Goal: Task Accomplishment & Management: Manage account settings

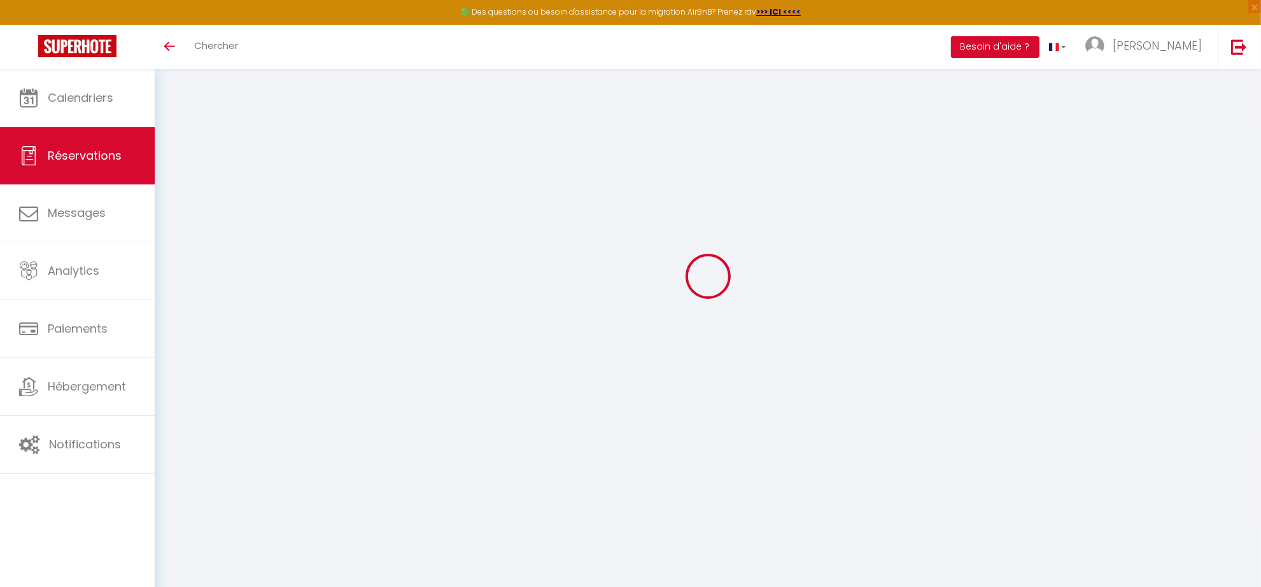
scroll to position [69, 0]
select select
checkbox input "false"
type textarea "** THIS RESERVATION HAS BEEN PRE-PAID ** Reservation has a cancellation grace p…"
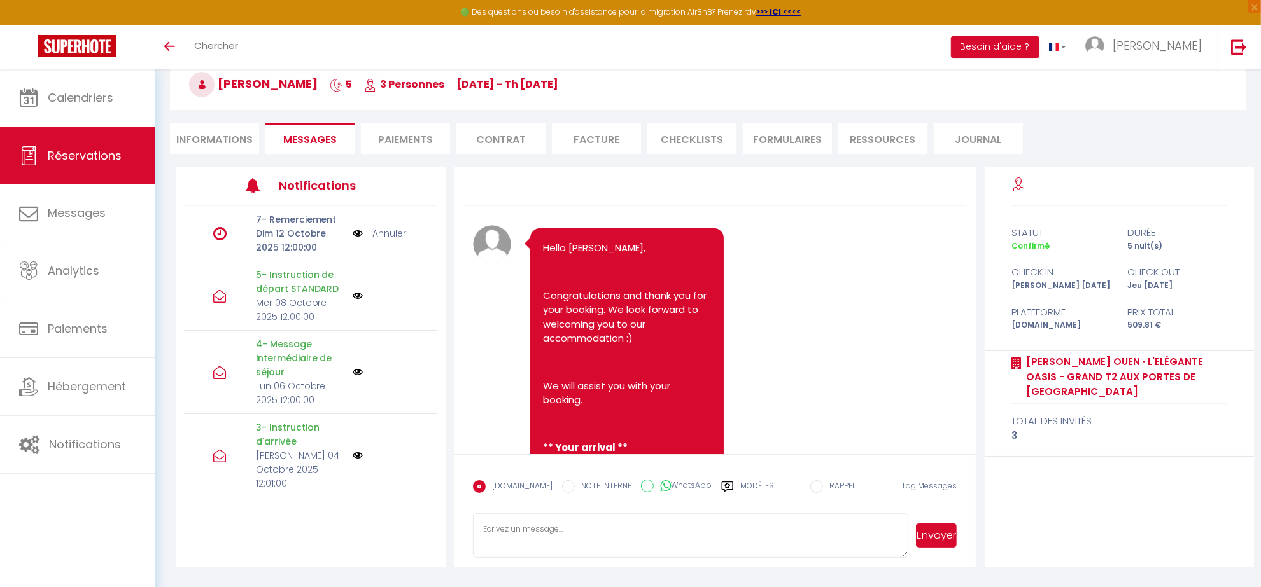
scroll to position [10332, 0]
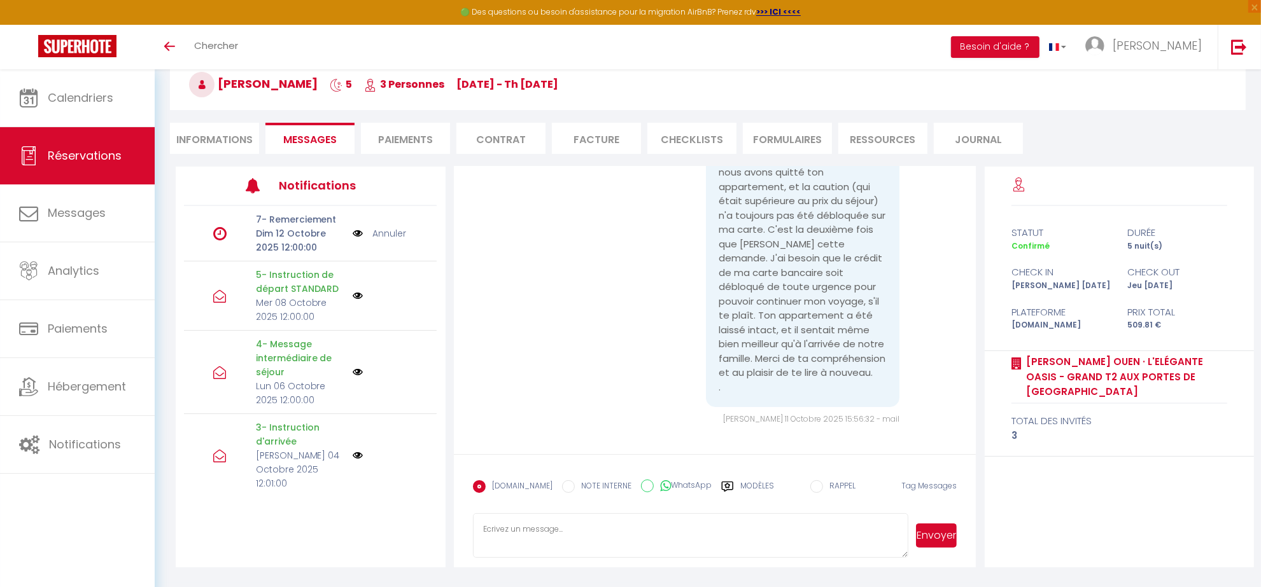
click at [524, 333] on div "Bonjour, comment vas-tu ? Je suis en voyage à l'étranger (notre séjour chez toi…" at bounding box center [715, 258] width 484 height 333
click at [529, 546] on textarea at bounding box center [691, 536] width 436 height 45
paste textarea "Hello [PERSON_NAME], Nous avons bien reçu votre message. Nous confirmons que vo…"
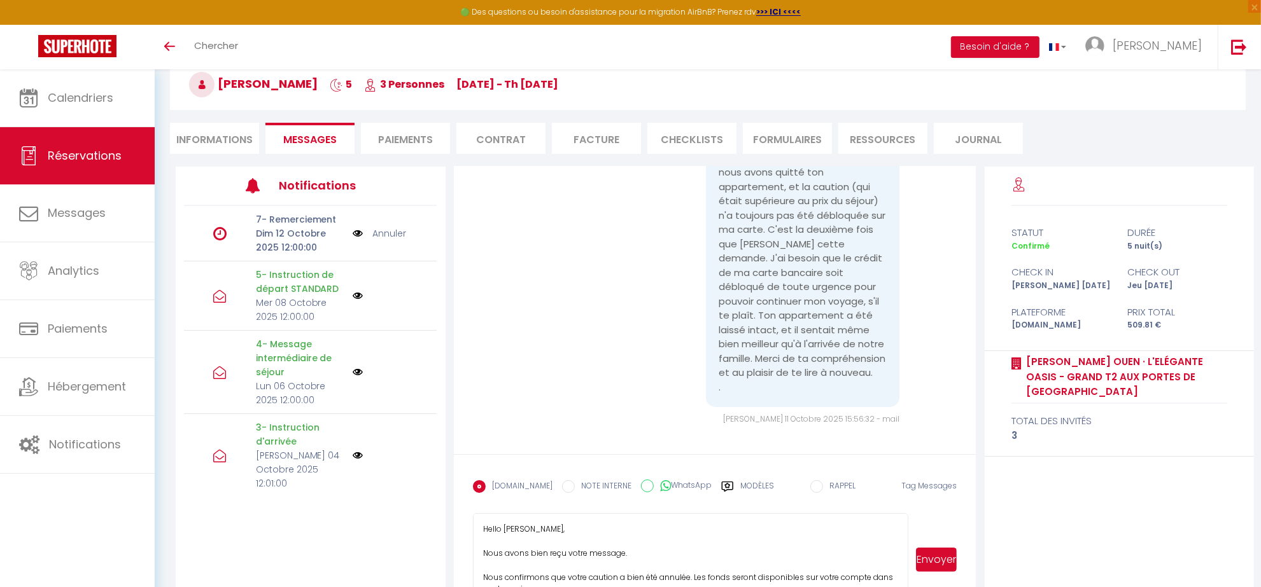
drag, startPoint x: 904, startPoint y: 556, endPoint x: 898, endPoint y: 605, distance: 49.4
click at [898, 519] on html "🟢 Des questions ou besoin d'assistance pour la migration AirBnB? Prenez rdv >>>…" at bounding box center [630, 224] width 1261 height 587
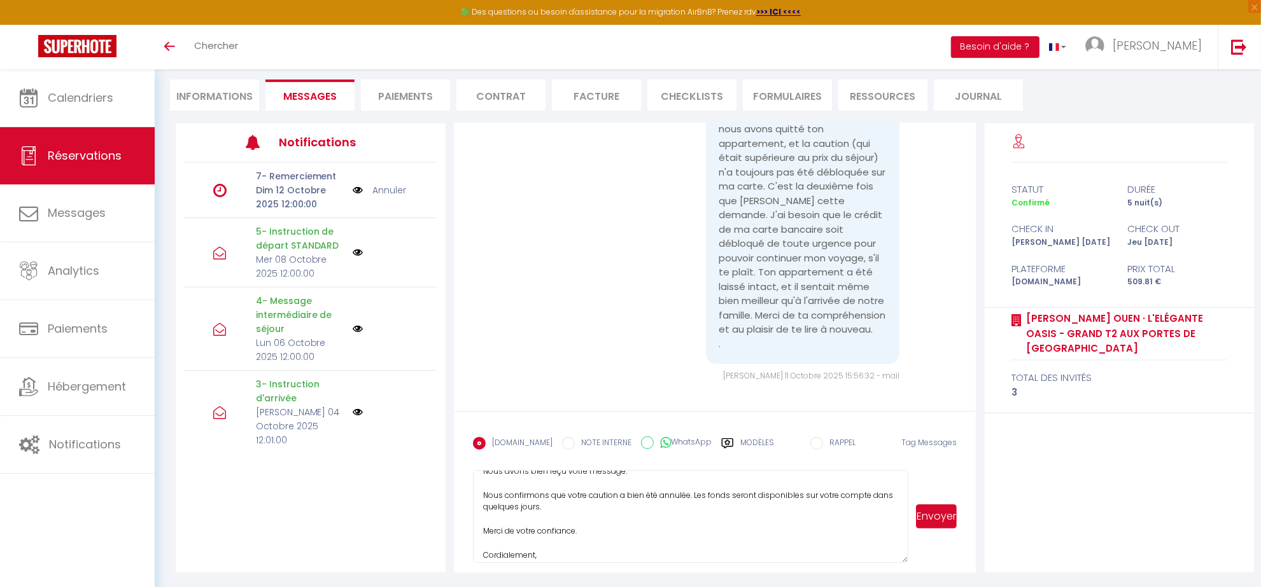
scroll to position [59, 0]
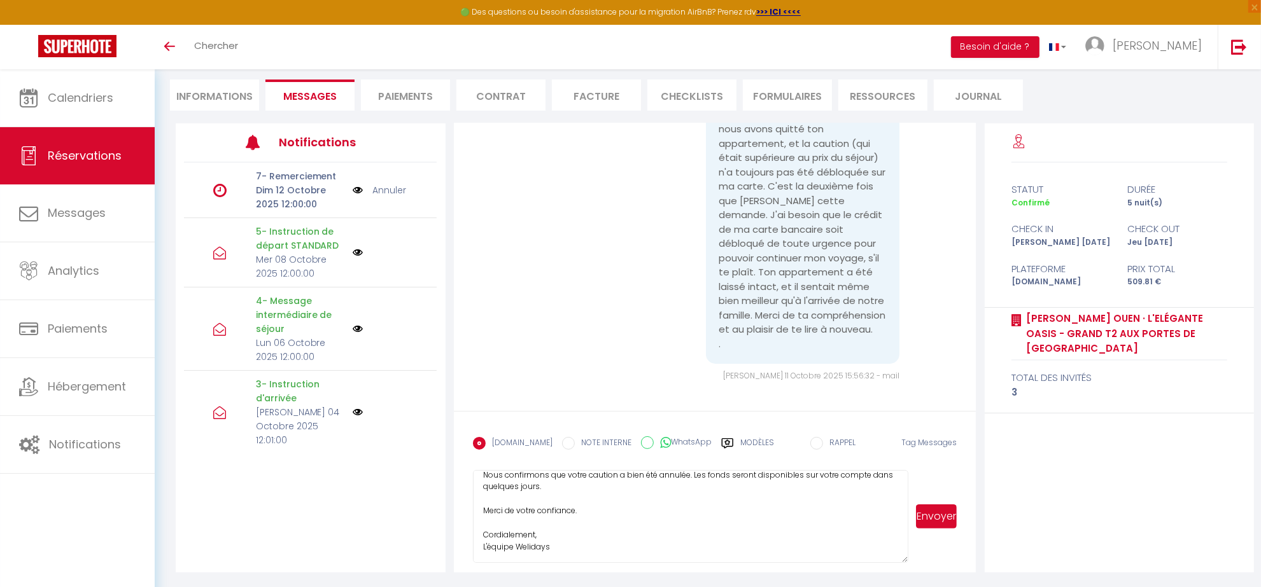
type textarea "Hello [PERSON_NAME], Nous avons bien reçu votre message. Nous confirmons que vo…"
click at [943, 520] on button "Envoyer" at bounding box center [936, 517] width 41 height 24
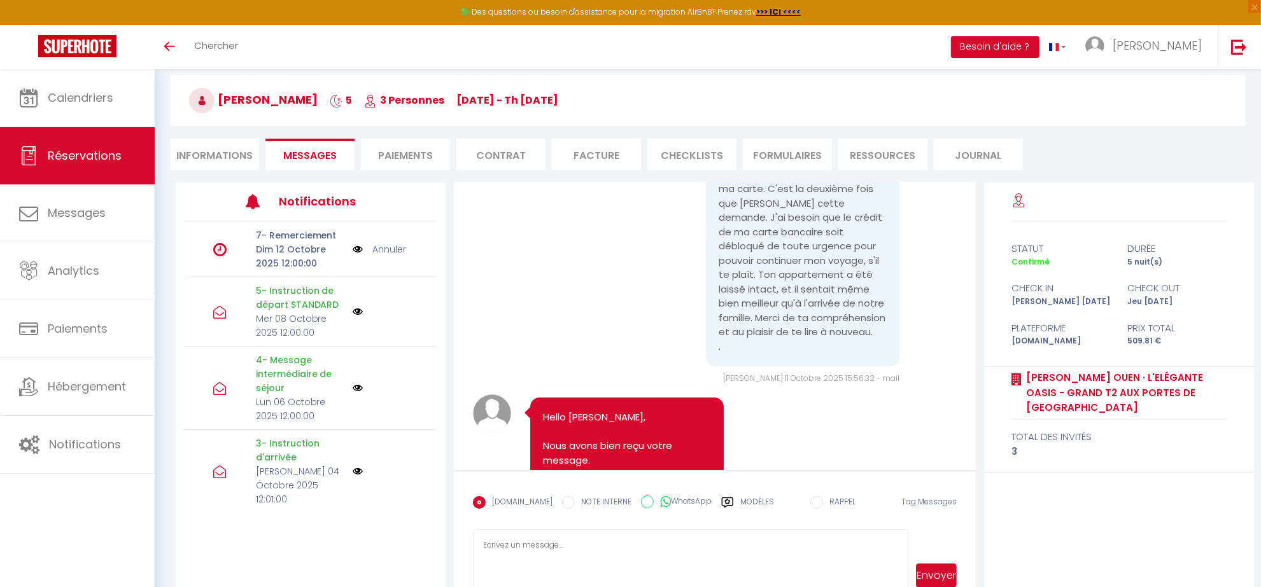
scroll to position [0, 0]
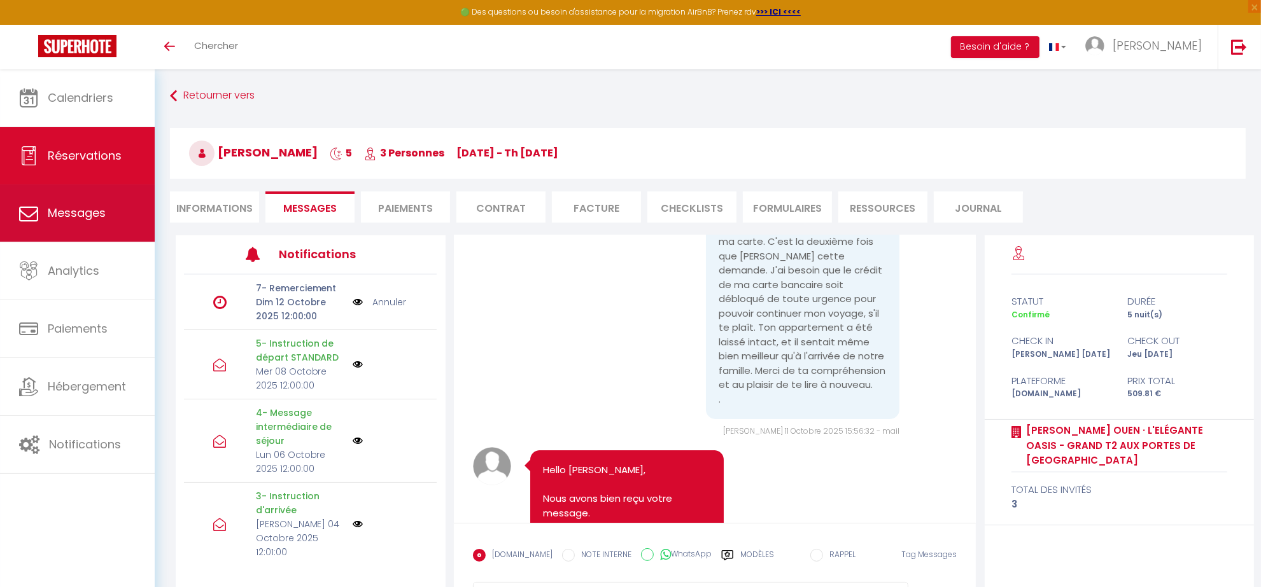
click at [64, 223] on link "Messages" at bounding box center [77, 213] width 155 height 57
select select "message"
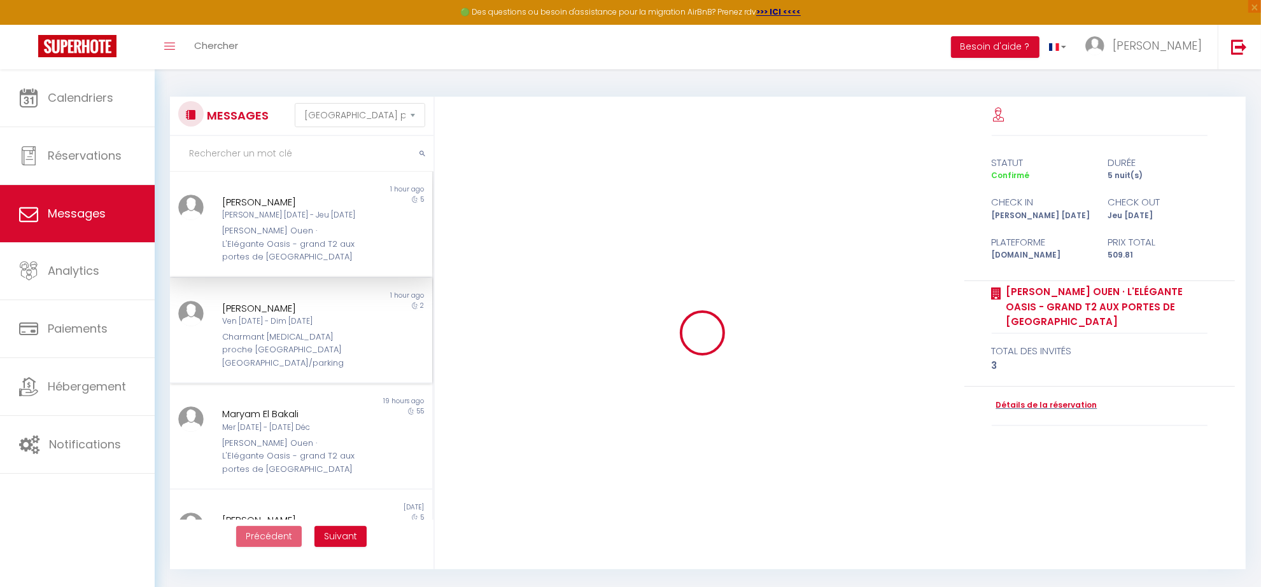
click at [279, 331] on div "Charmant [MEDICAL_DATA] proche [GEOGRAPHIC_DATA] [GEOGRAPHIC_DATA]/parking" at bounding box center [290, 350] width 136 height 39
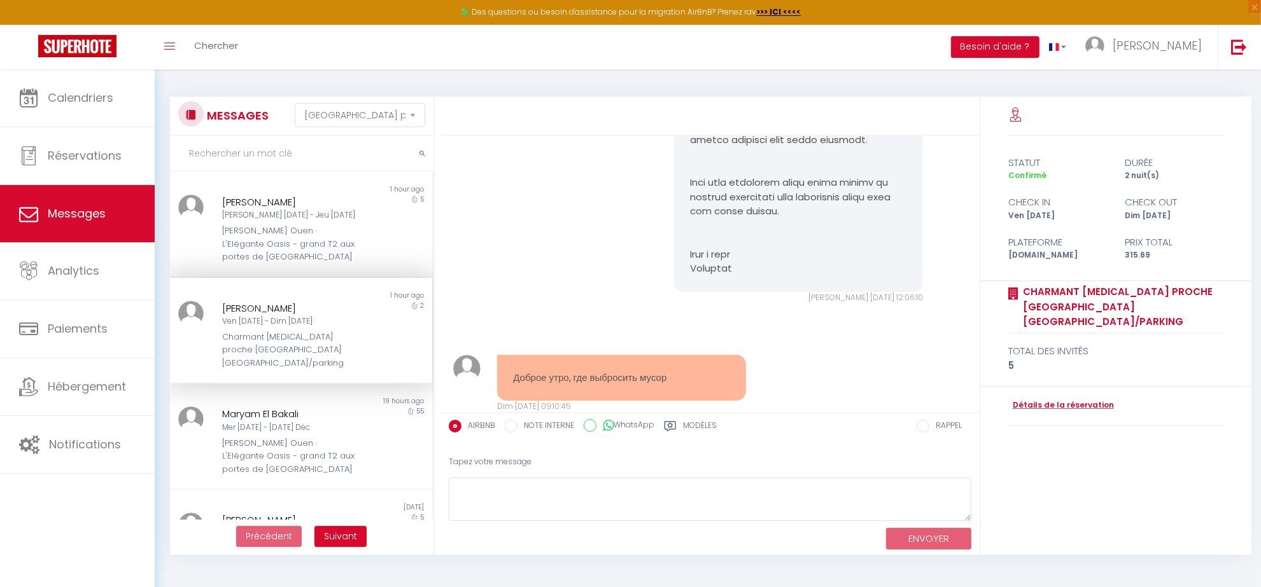
scroll to position [6821, 0]
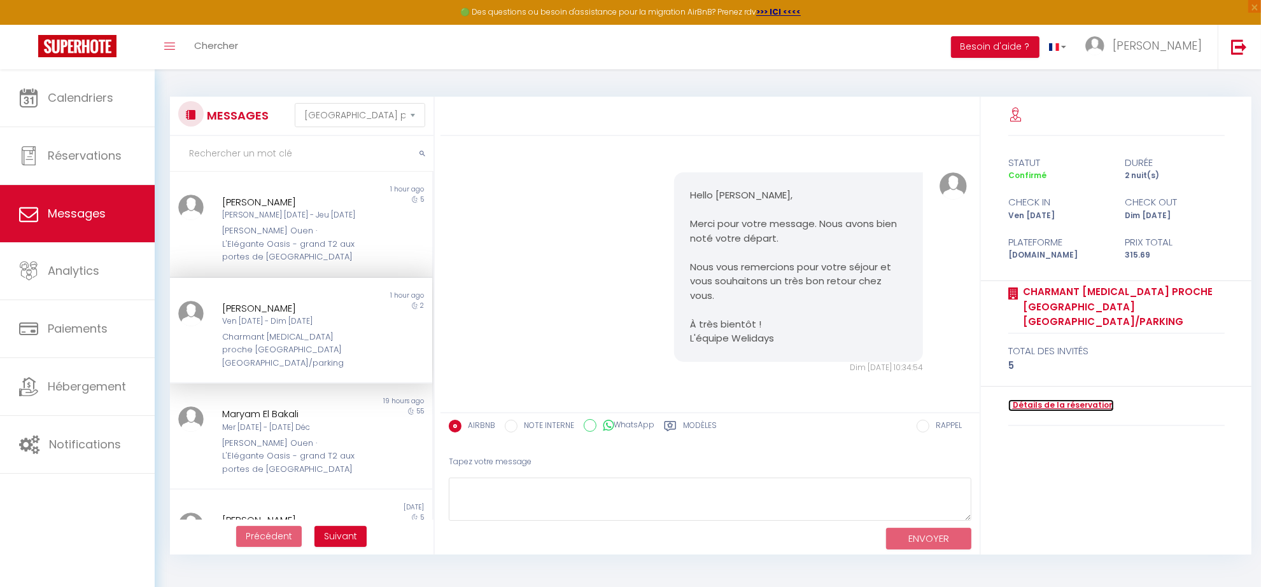
click at [1060, 400] on link "Détails de la réservation" at bounding box center [1061, 406] width 106 height 12
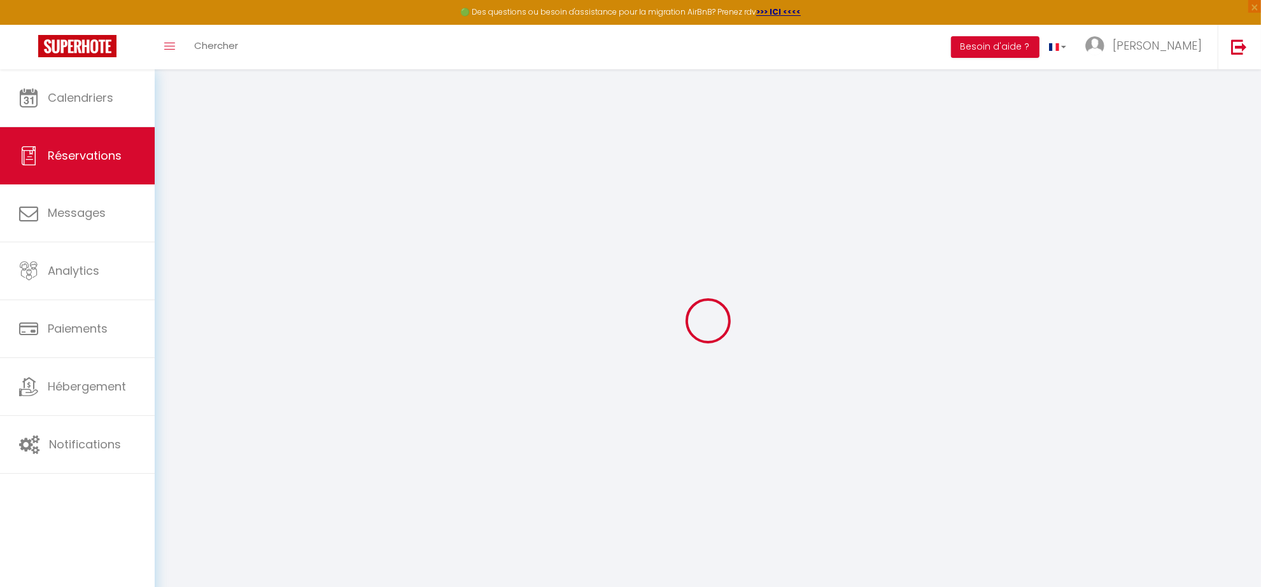
select select
checkbox input "false"
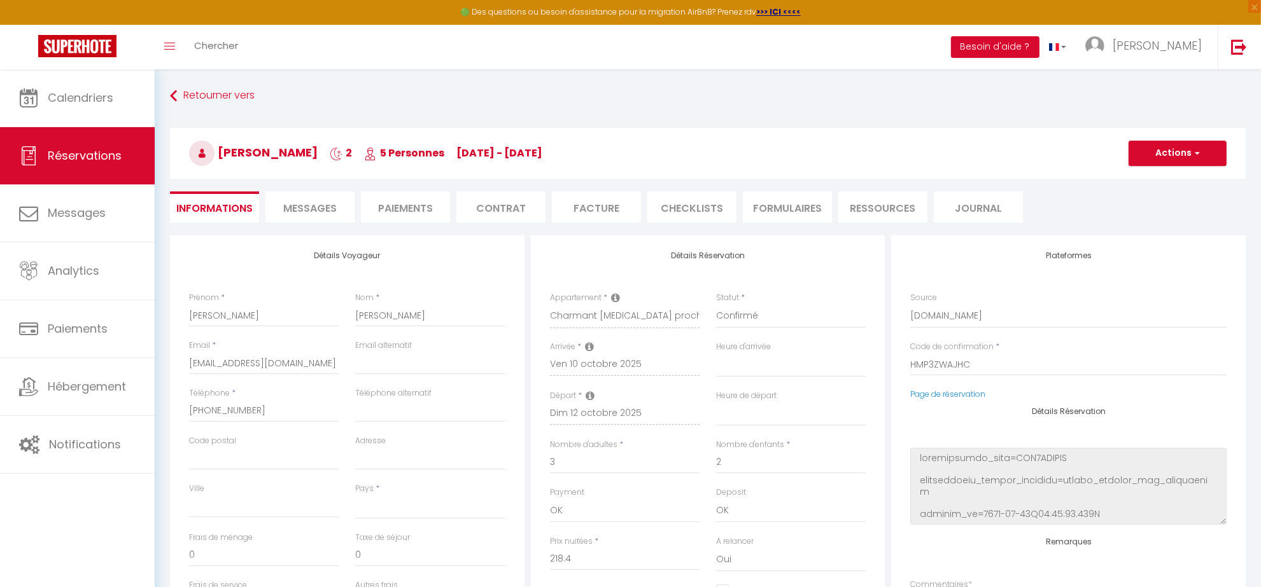
select select
type input "76"
type input "21.29"
select select
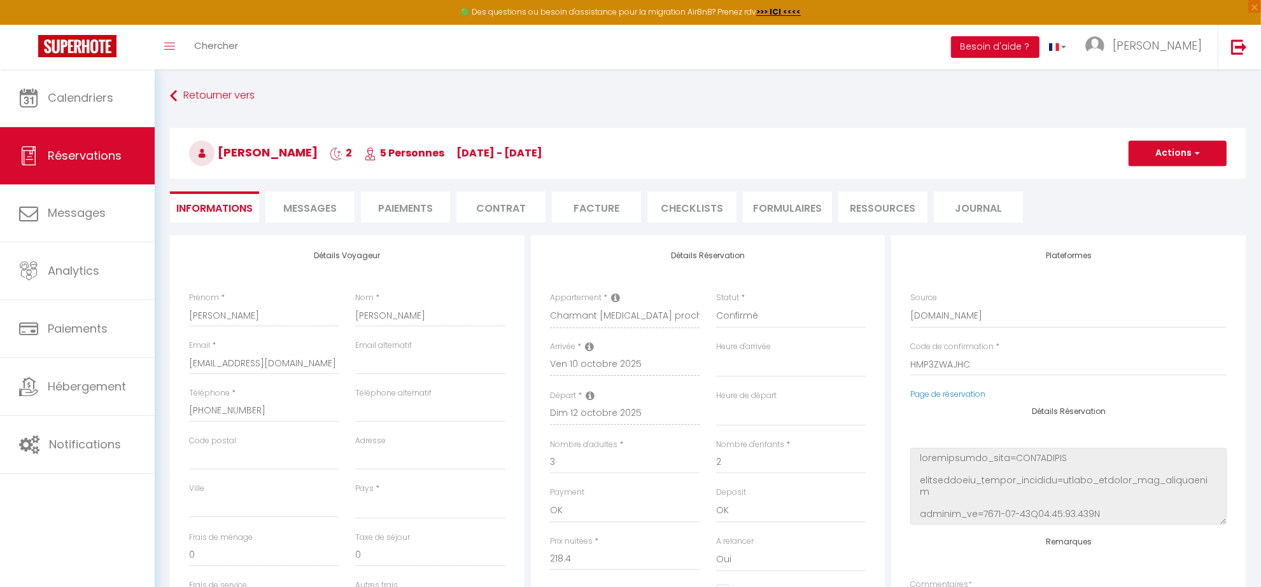
checkbox input "false"
select select
checkbox input "false"
select select
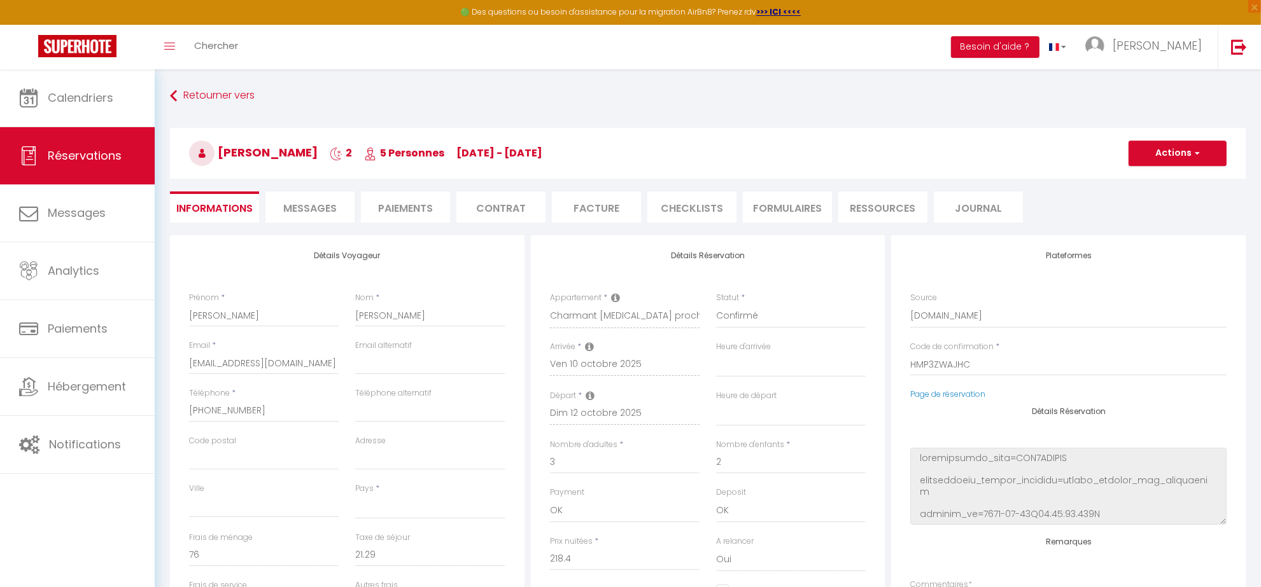
click at [295, 207] on span "Messages" at bounding box center [309, 208] width 53 height 15
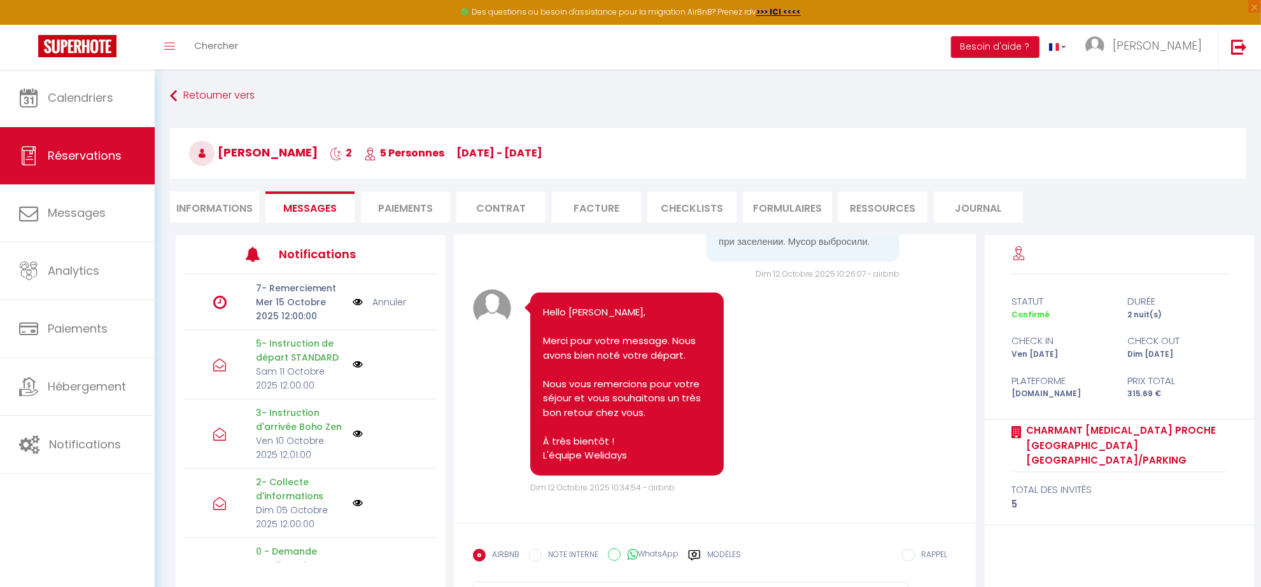
scroll to position [69, 0]
